Goal: Find specific page/section: Find specific page/section

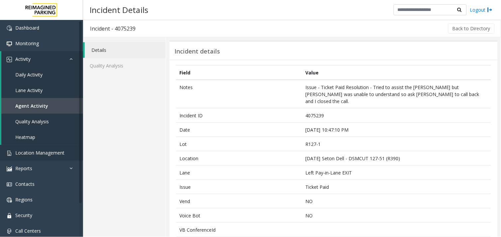
scroll to position [280, 0]
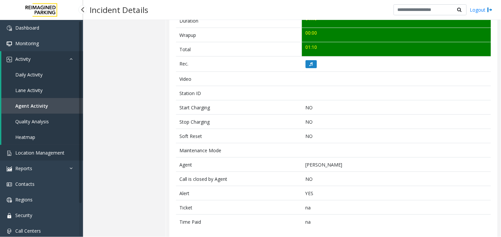
click at [35, 147] on link "Location Management" at bounding box center [41, 153] width 83 height 16
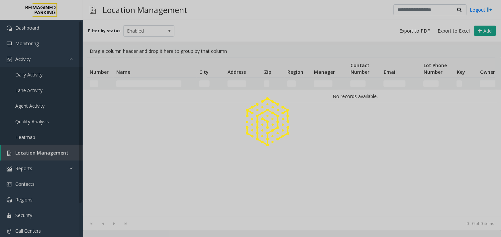
click at [148, 82] on div at bounding box center [250, 118] width 501 height 237
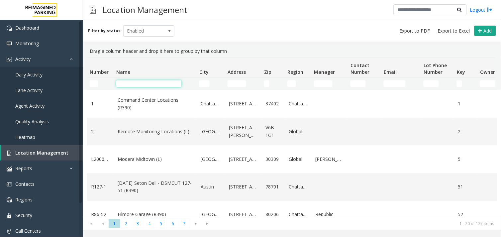
click at [148, 82] on input "Name Filter" at bounding box center [148, 83] width 65 height 7
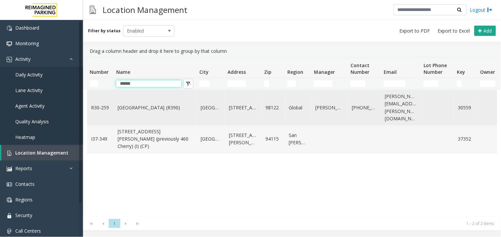
type input "******"
click at [144, 107] on link "[GEOGRAPHIC_DATA] (R390)" at bounding box center [155, 107] width 75 height 7
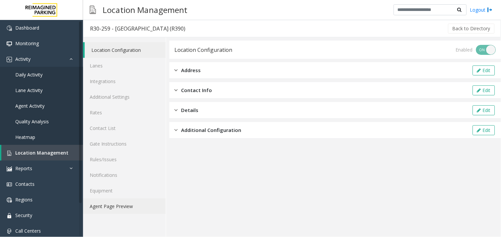
click at [124, 206] on link "Agent Page Preview" at bounding box center [124, 206] width 83 height 16
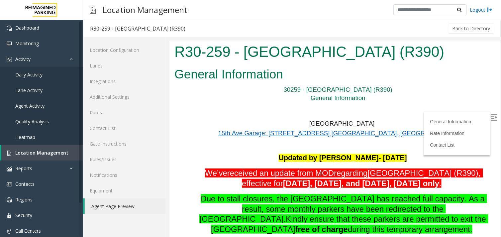
click at [491, 115] on img at bounding box center [493, 117] width 7 height 7
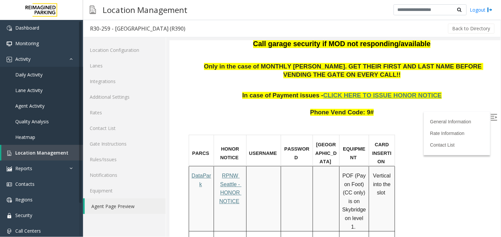
scroll to position [295, 0]
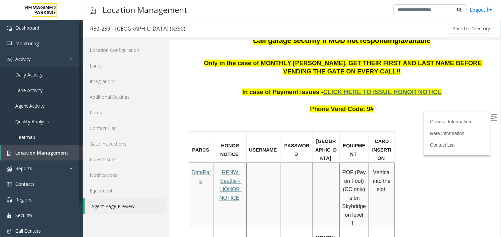
click at [365, 88] on span "CLICK HERE TO ISSUE HONOR NOTICE" at bounding box center [382, 91] width 119 height 7
